Goal: Find specific page/section

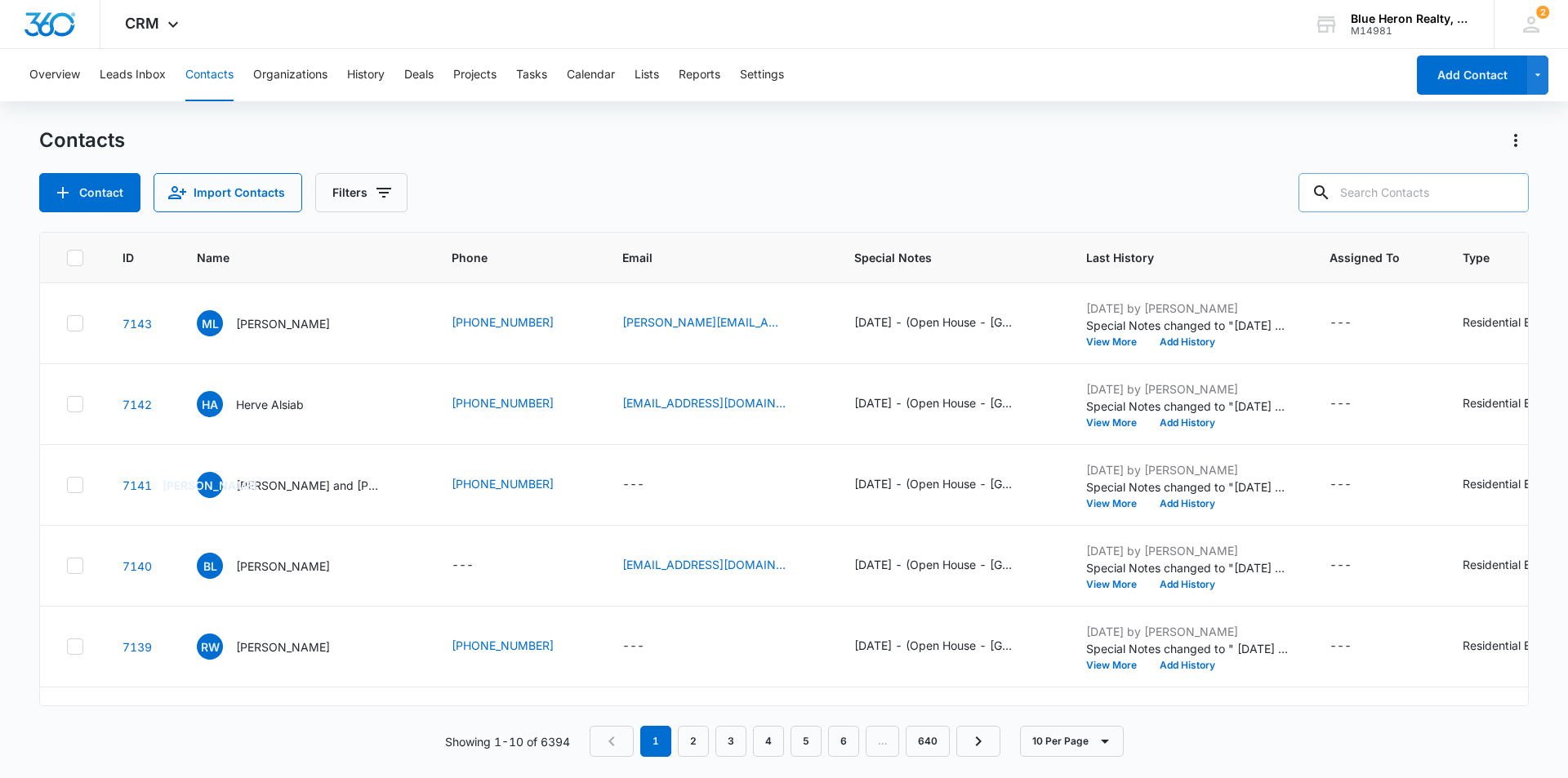
click at [1372, 189] on input "text" at bounding box center [1414, 192] width 230 height 39
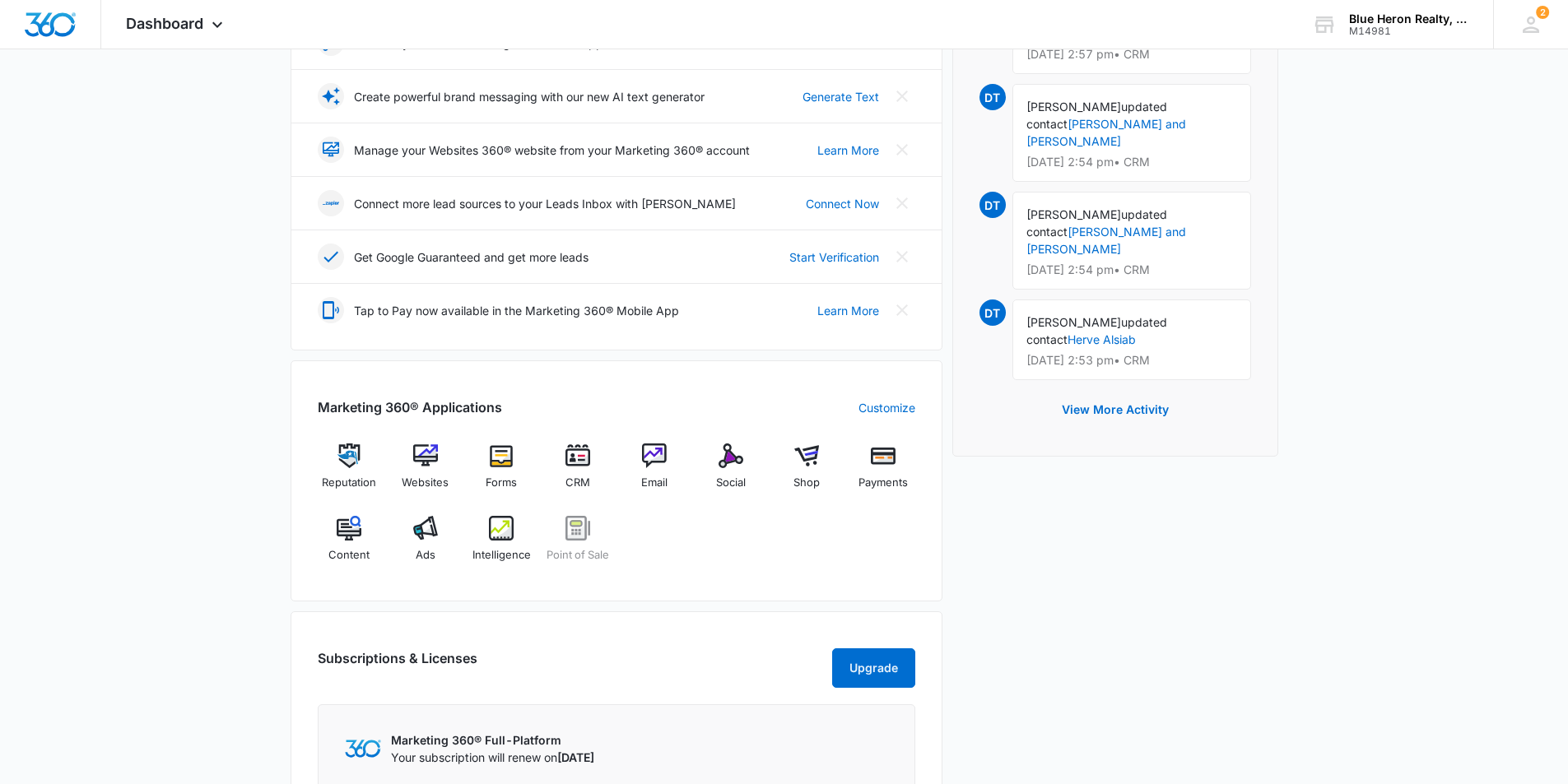
scroll to position [329, 0]
click at [578, 453] on img at bounding box center [578, 455] width 25 height 25
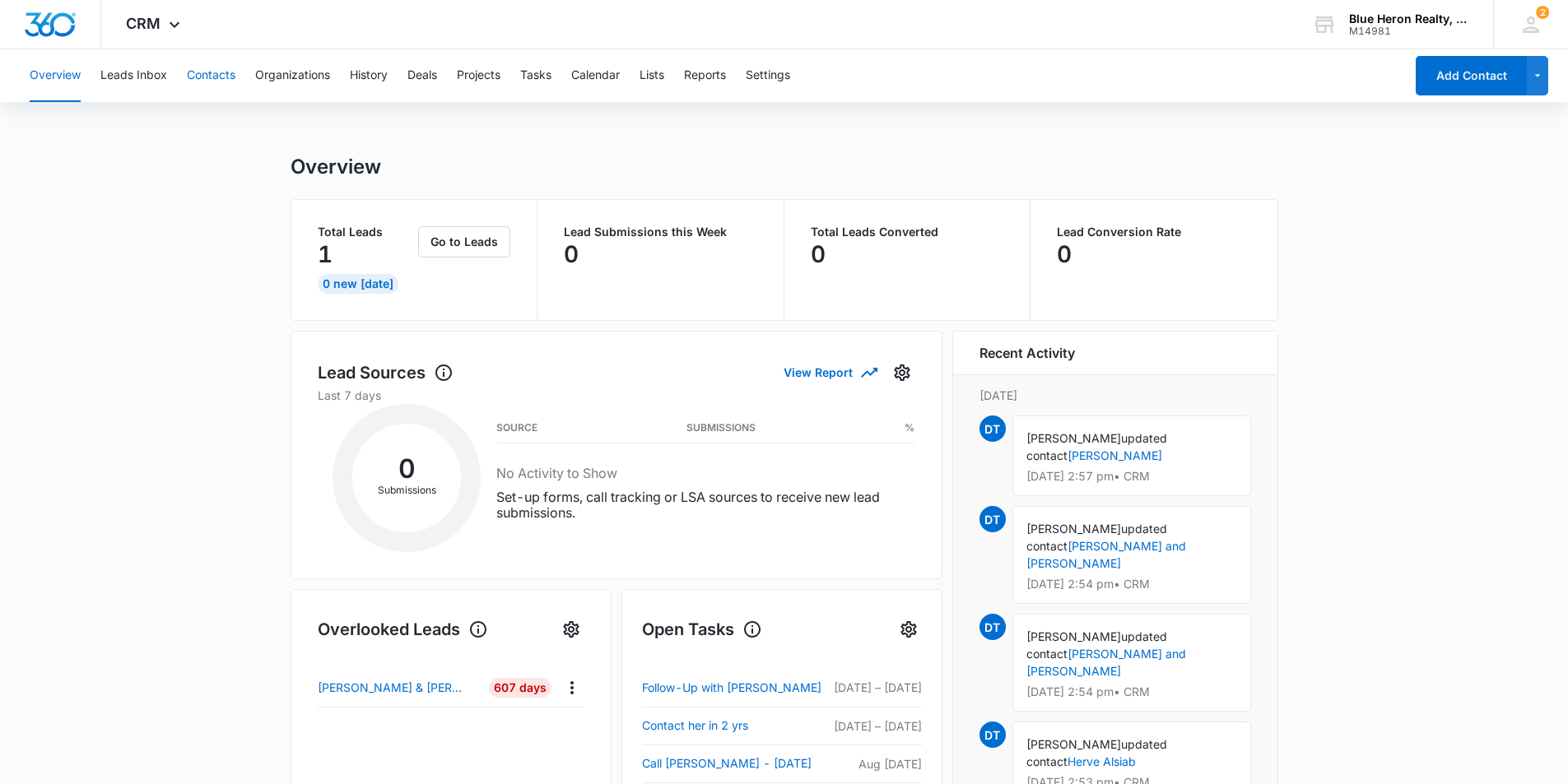
click at [207, 79] on button "Contacts" at bounding box center [211, 76] width 49 height 53
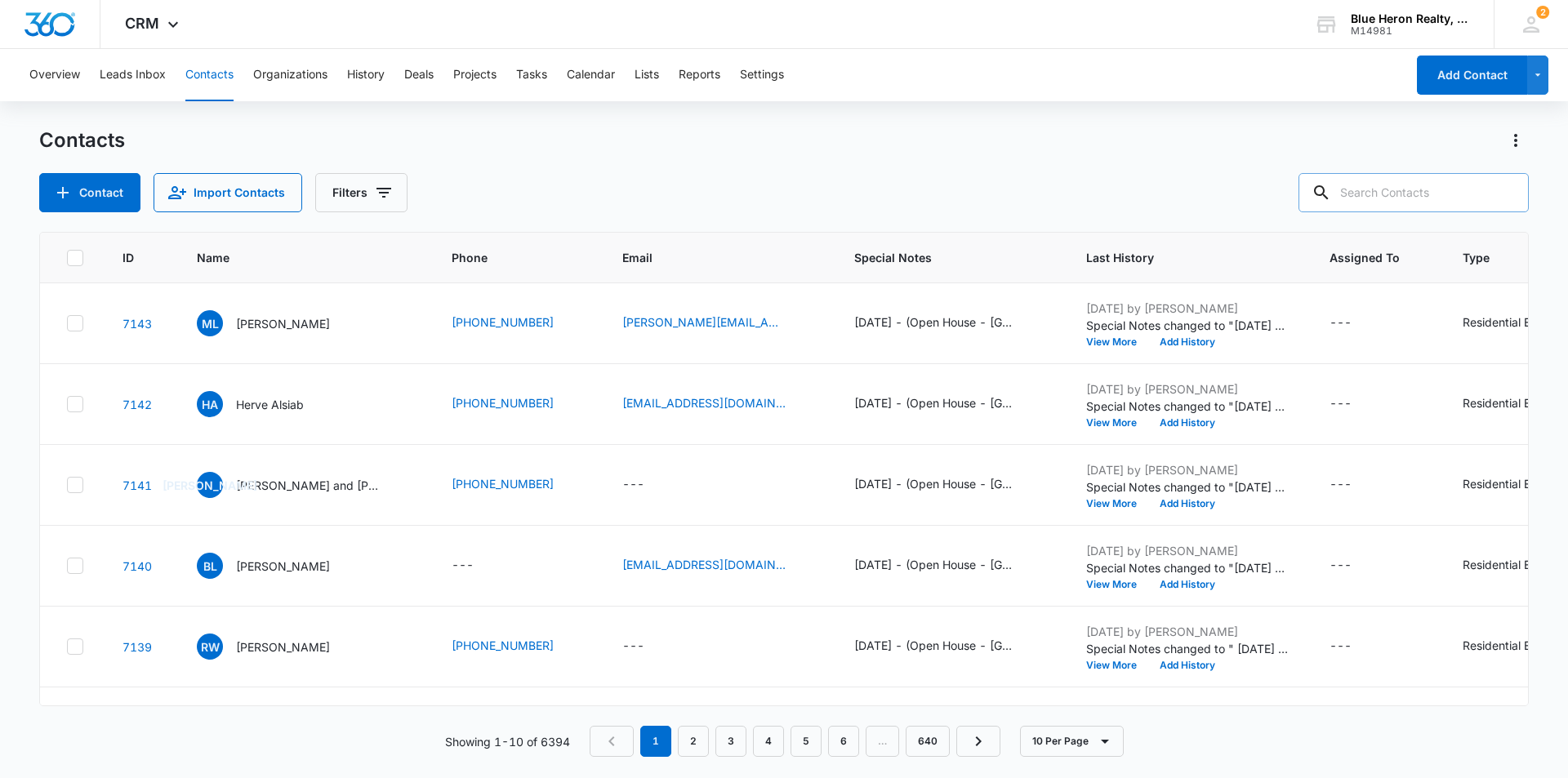
click at [1398, 192] on input "text" at bounding box center [1414, 192] width 230 height 39
click at [1160, 185] on div "Contact Import Contacts Filters" at bounding box center [784, 192] width 1490 height 39
